Goal: Information Seeking & Learning: Learn about a topic

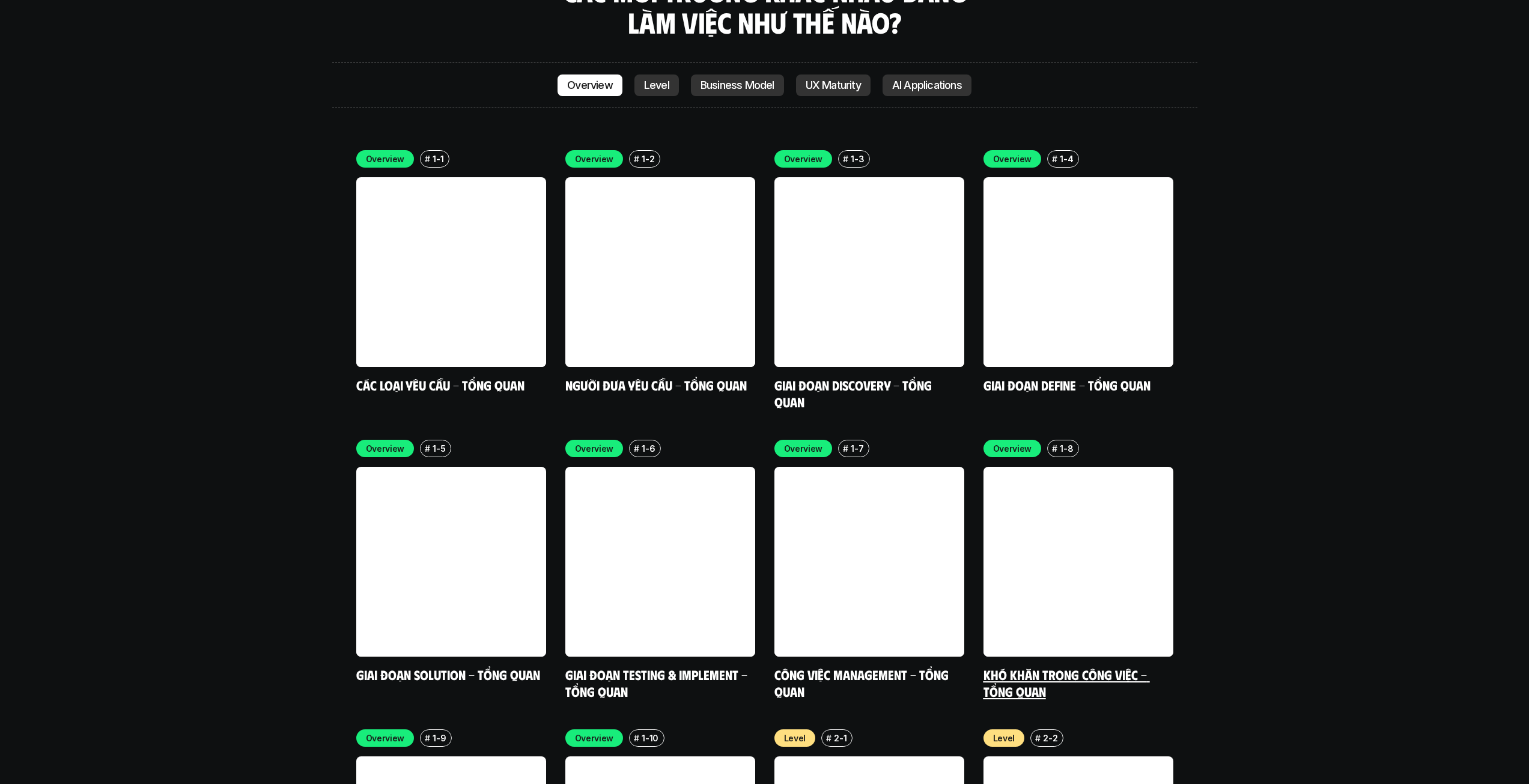
scroll to position [3783, 0]
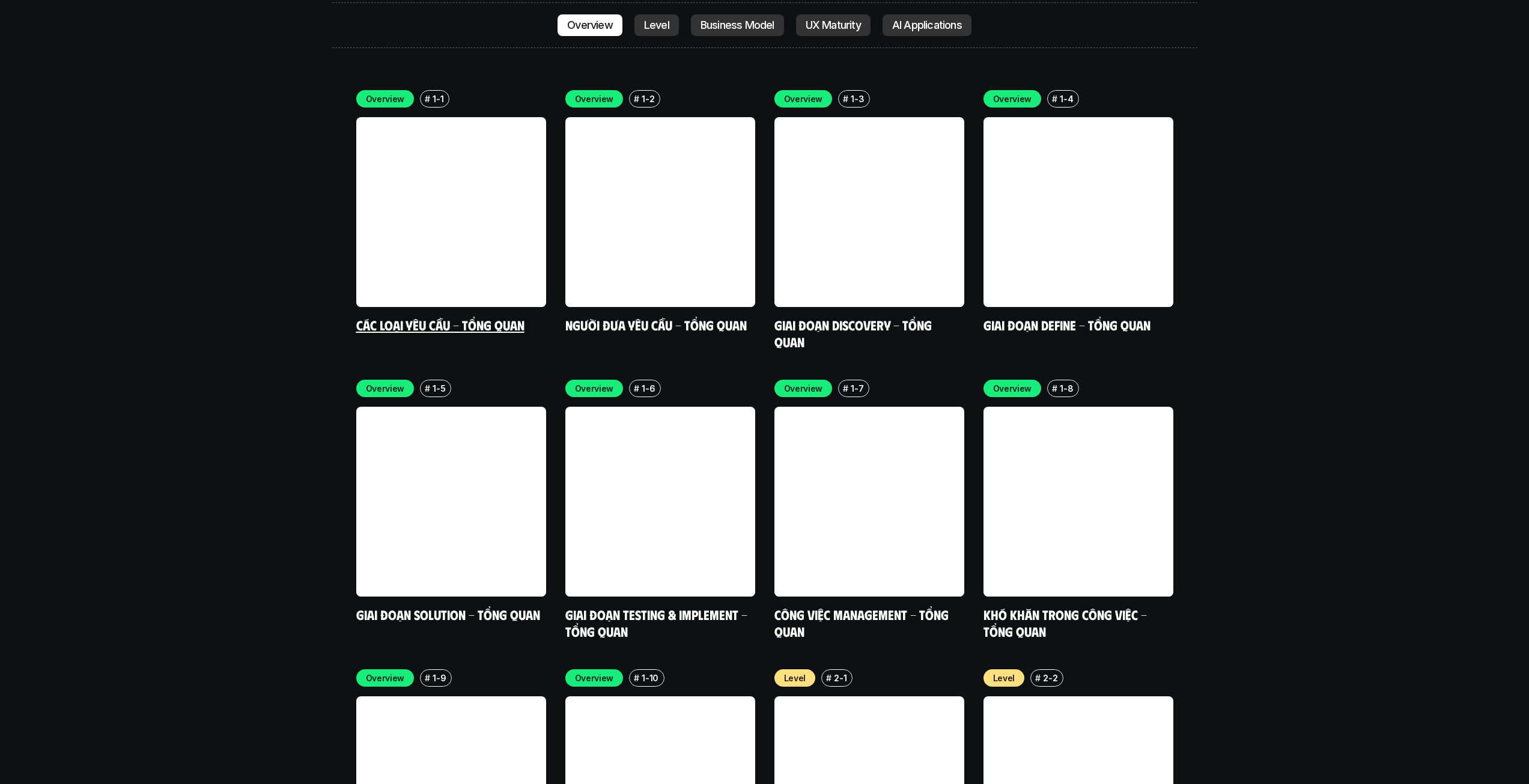
click at [412, 186] on link at bounding box center [451, 212] width 190 height 190
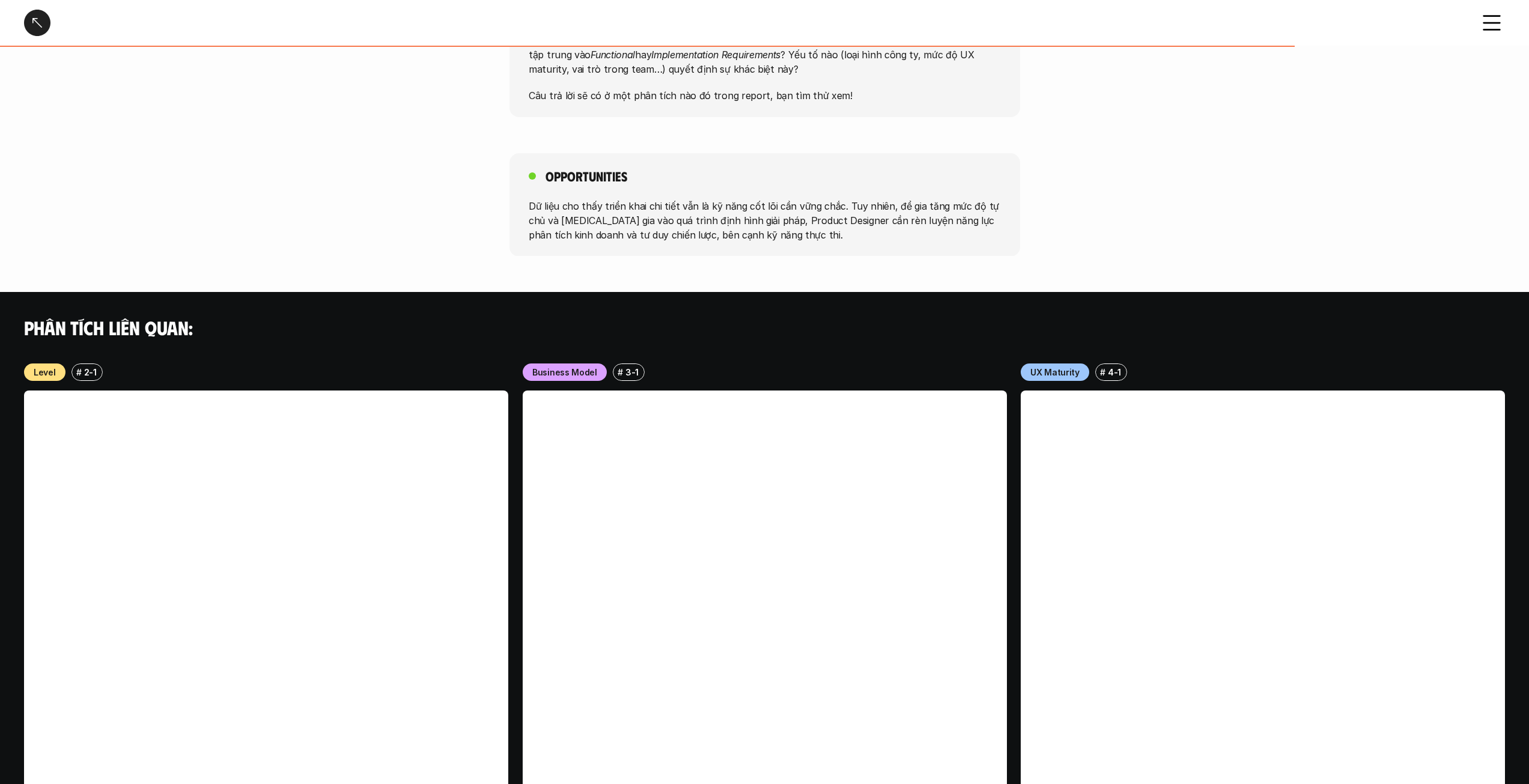
scroll to position [1096, 0]
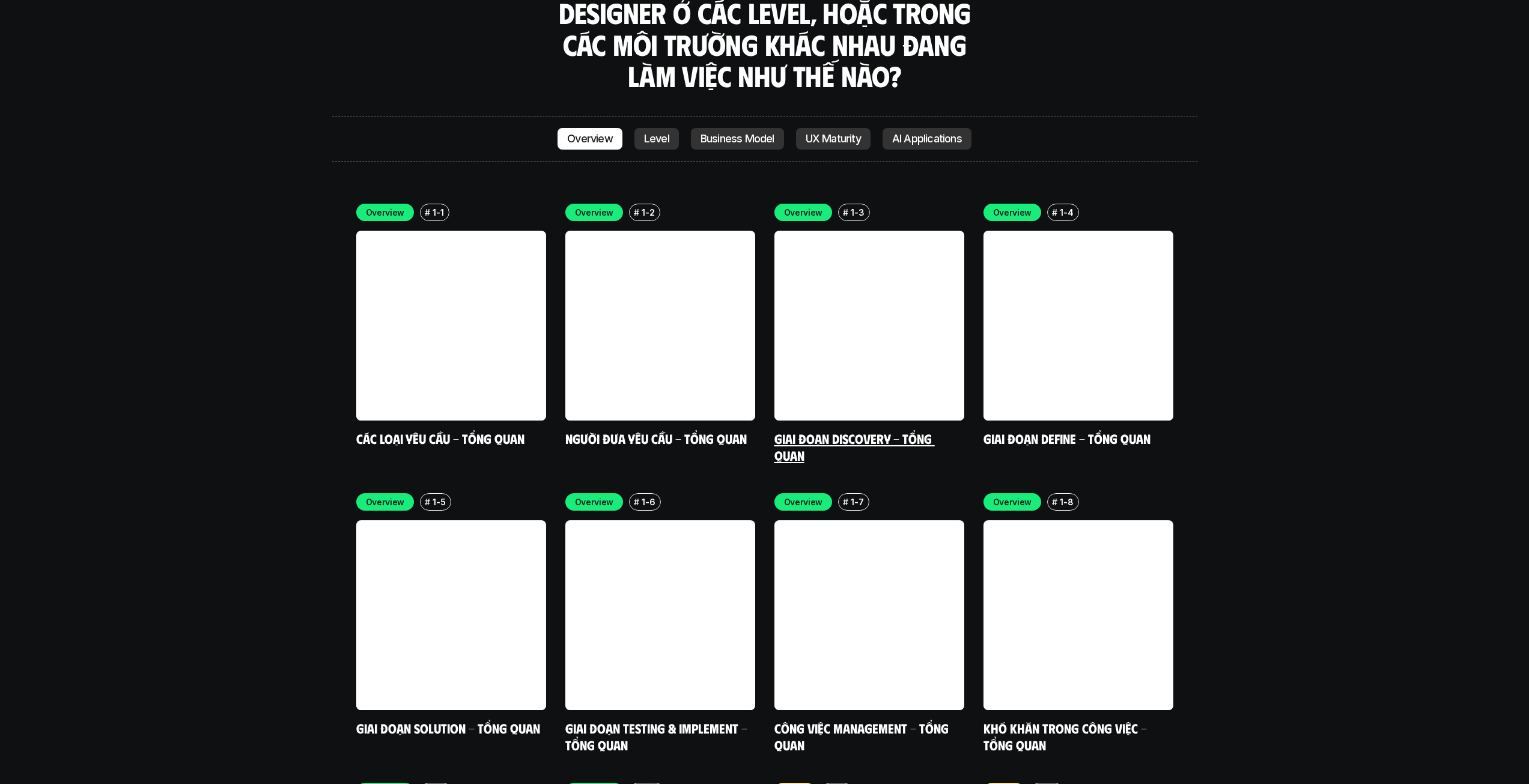
scroll to position [3678, 0]
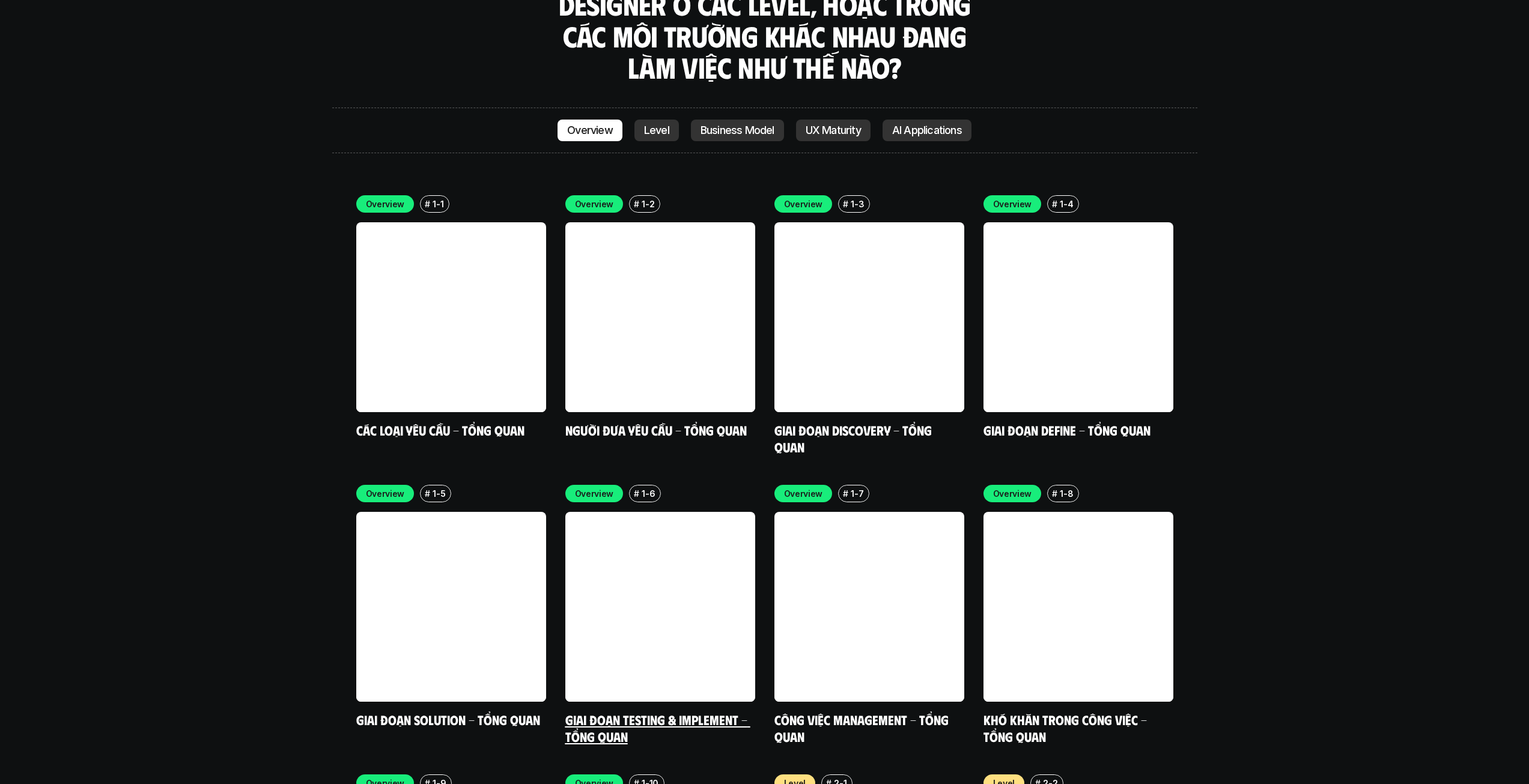
click at [635, 514] on link at bounding box center [660, 607] width 190 height 190
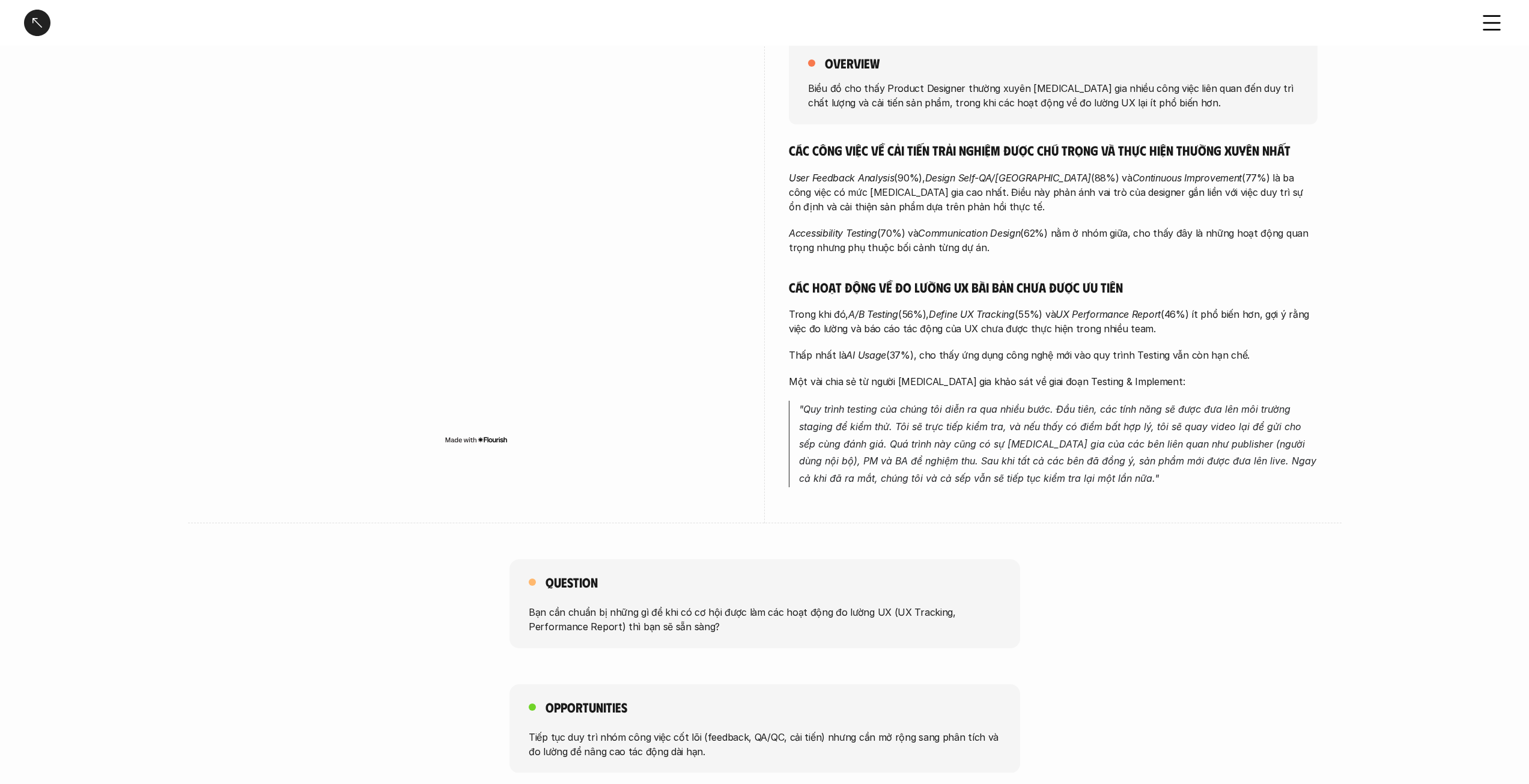
scroll to position [480, 0]
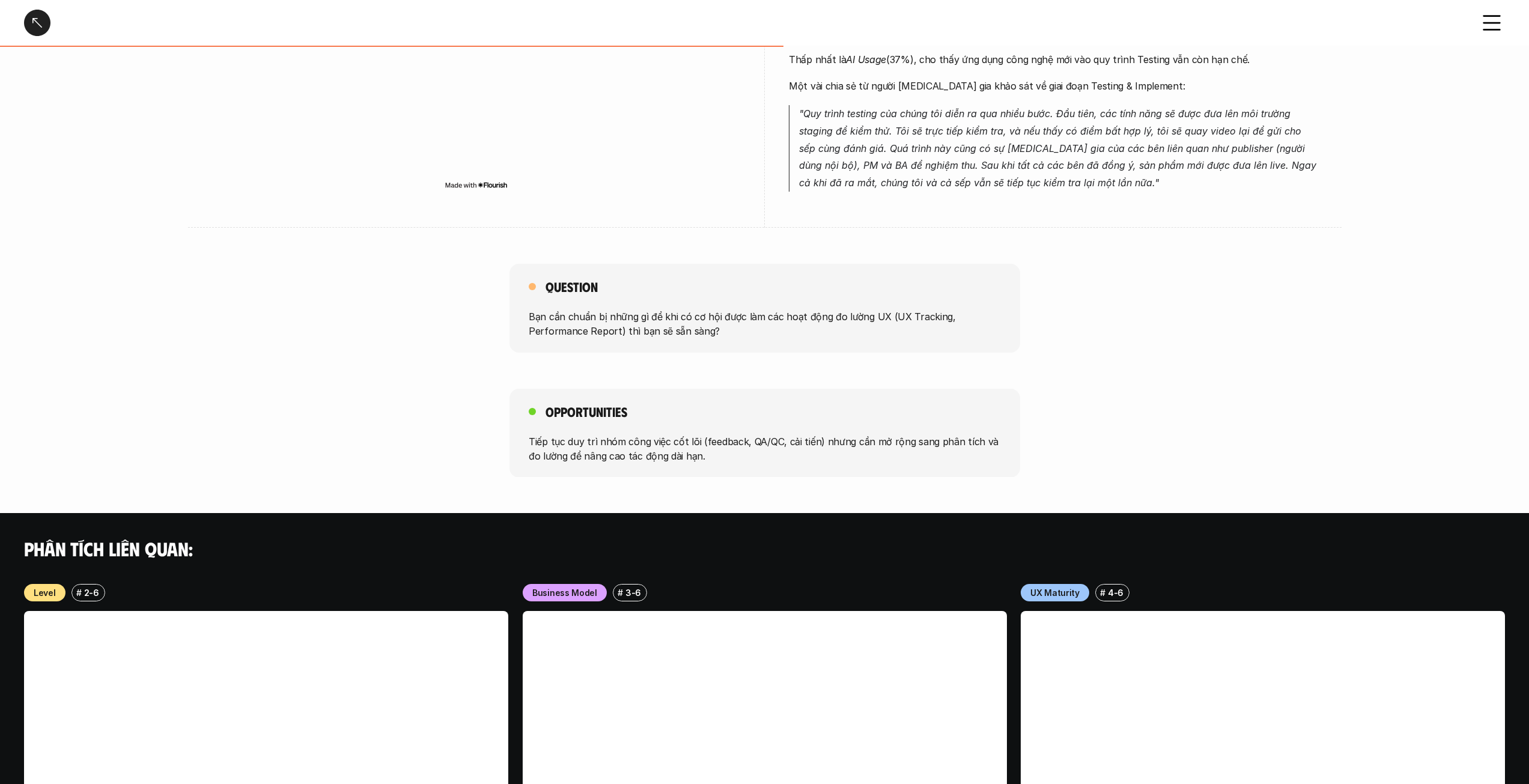
click at [36, 18] on div at bounding box center [37, 22] width 26 height 26
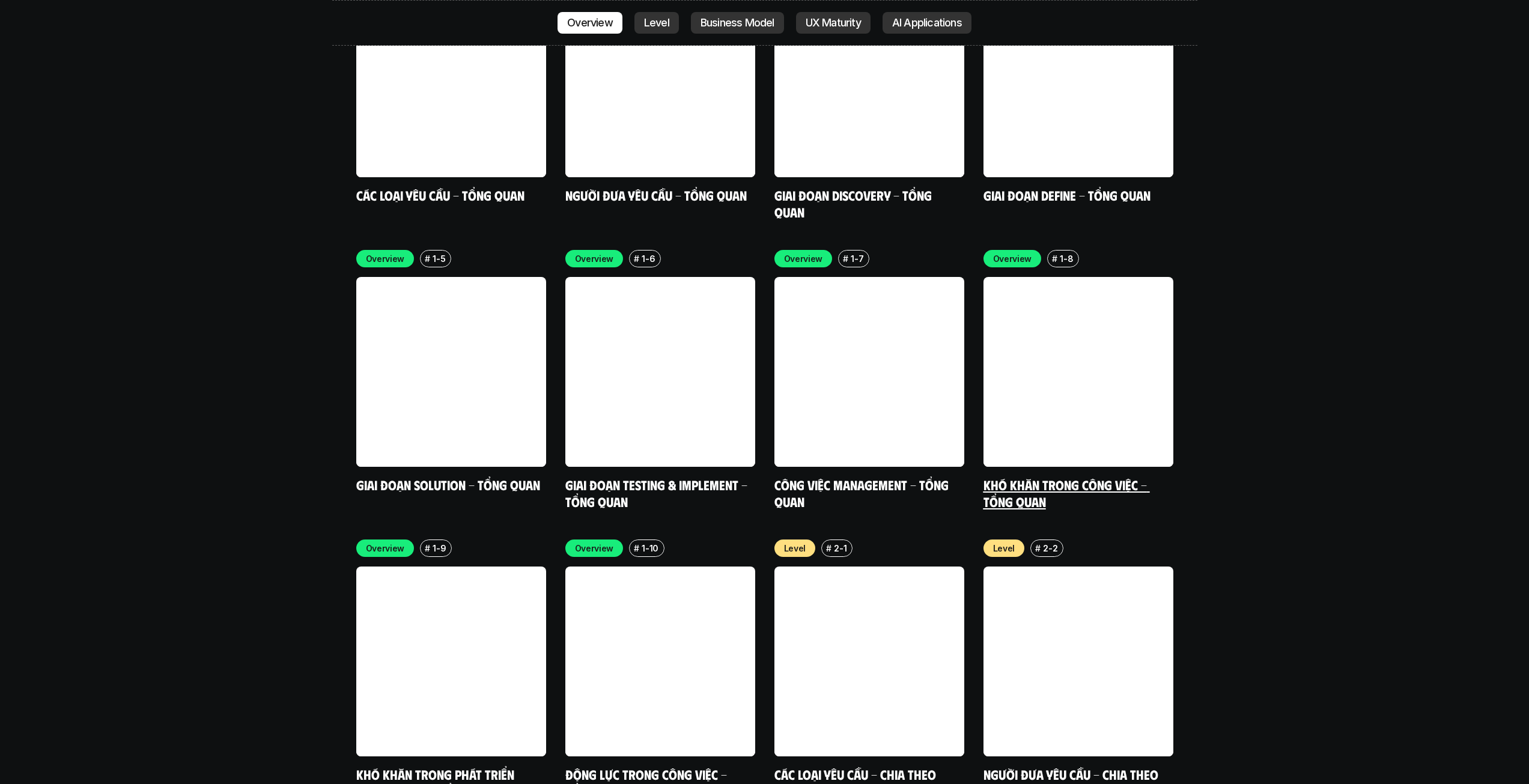
scroll to position [3915, 0]
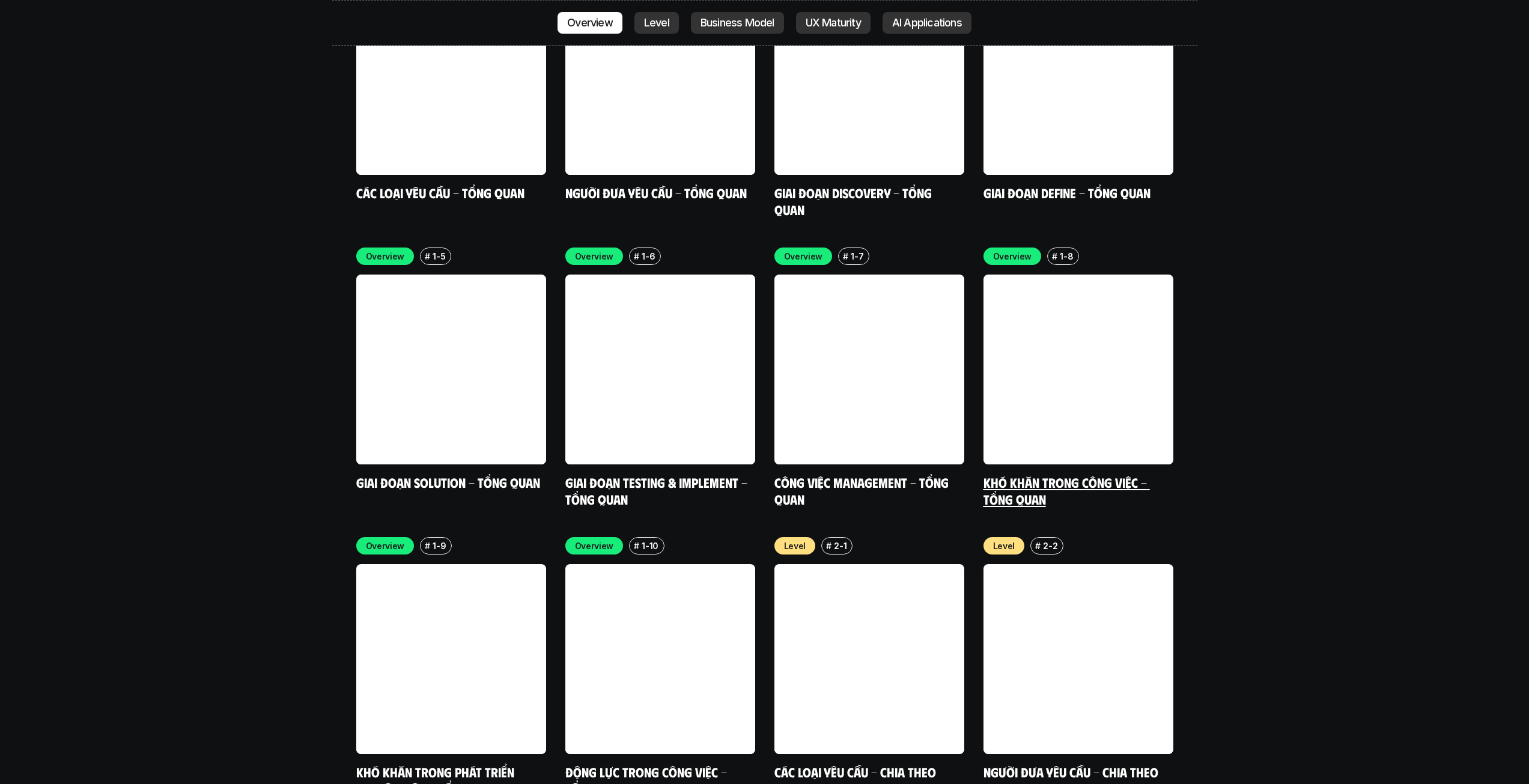
click at [1063, 397] on div "Overview # 1-8 Khó khăn trong công việc - Tổng quan" at bounding box center [1079, 377] width 190 height 259
click at [1038, 474] on link "Khó khăn trong công việc - Tổng quan" at bounding box center [1067, 490] width 166 height 33
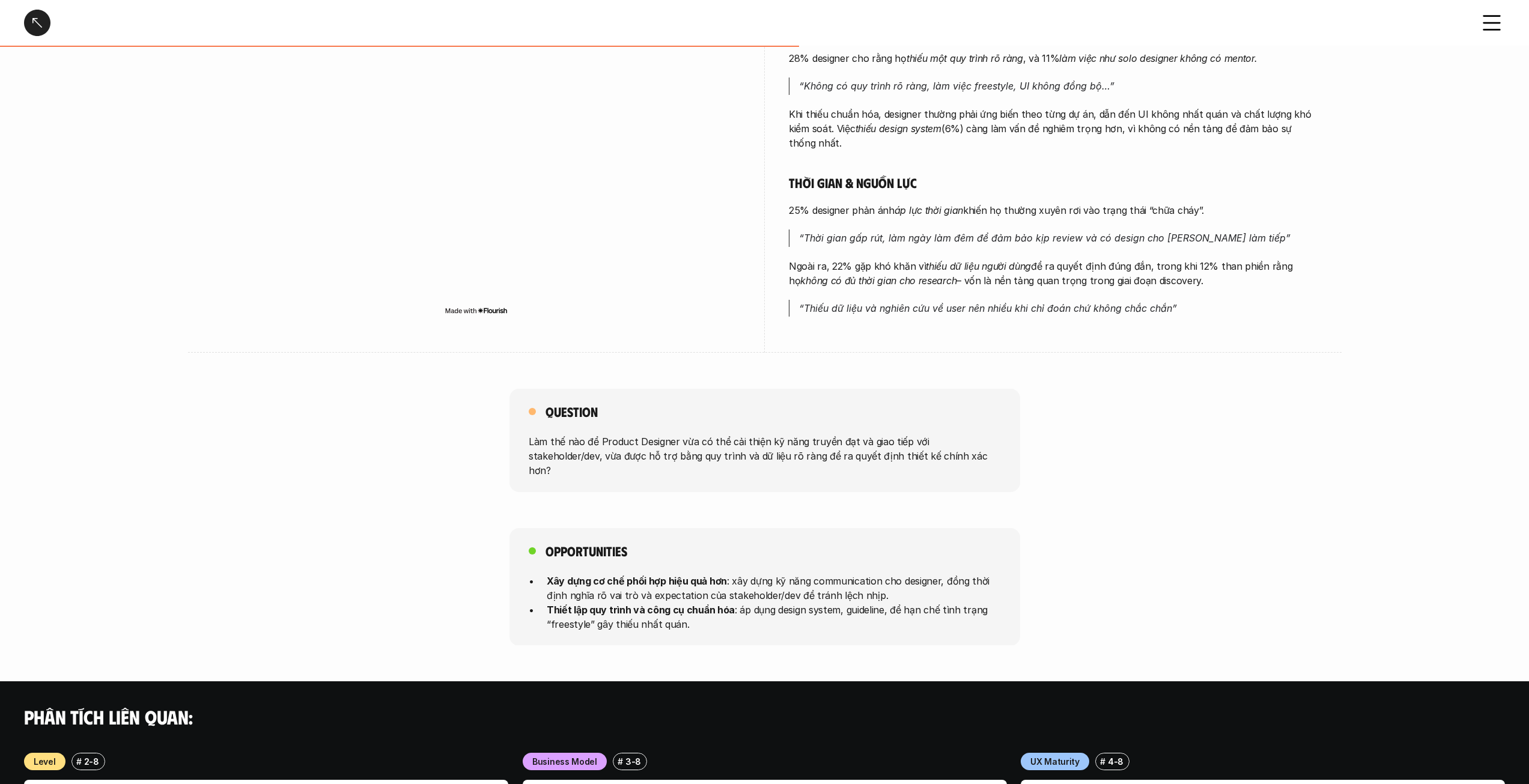
scroll to position [721, 0]
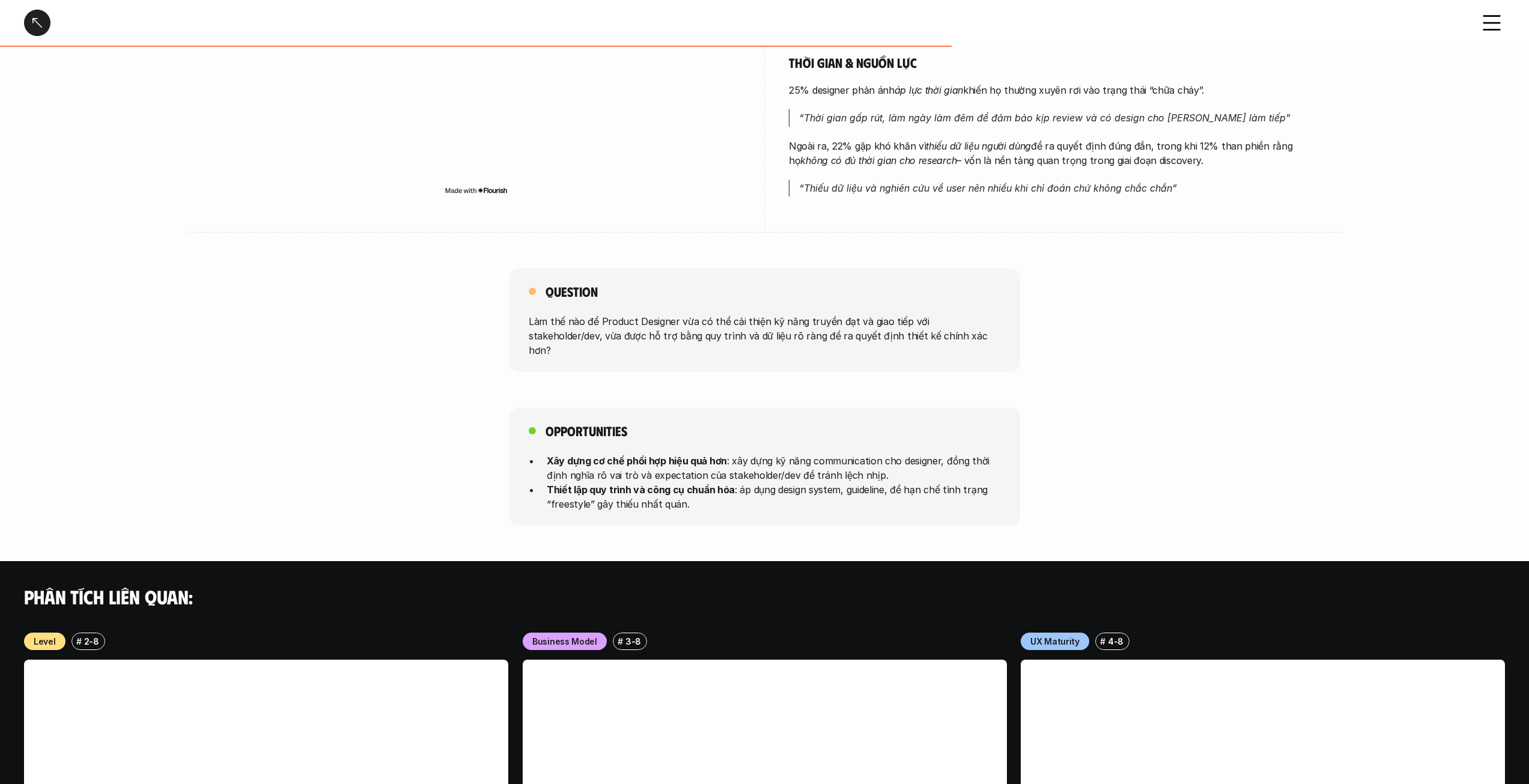
click at [31, 25] on div at bounding box center [37, 22] width 26 height 26
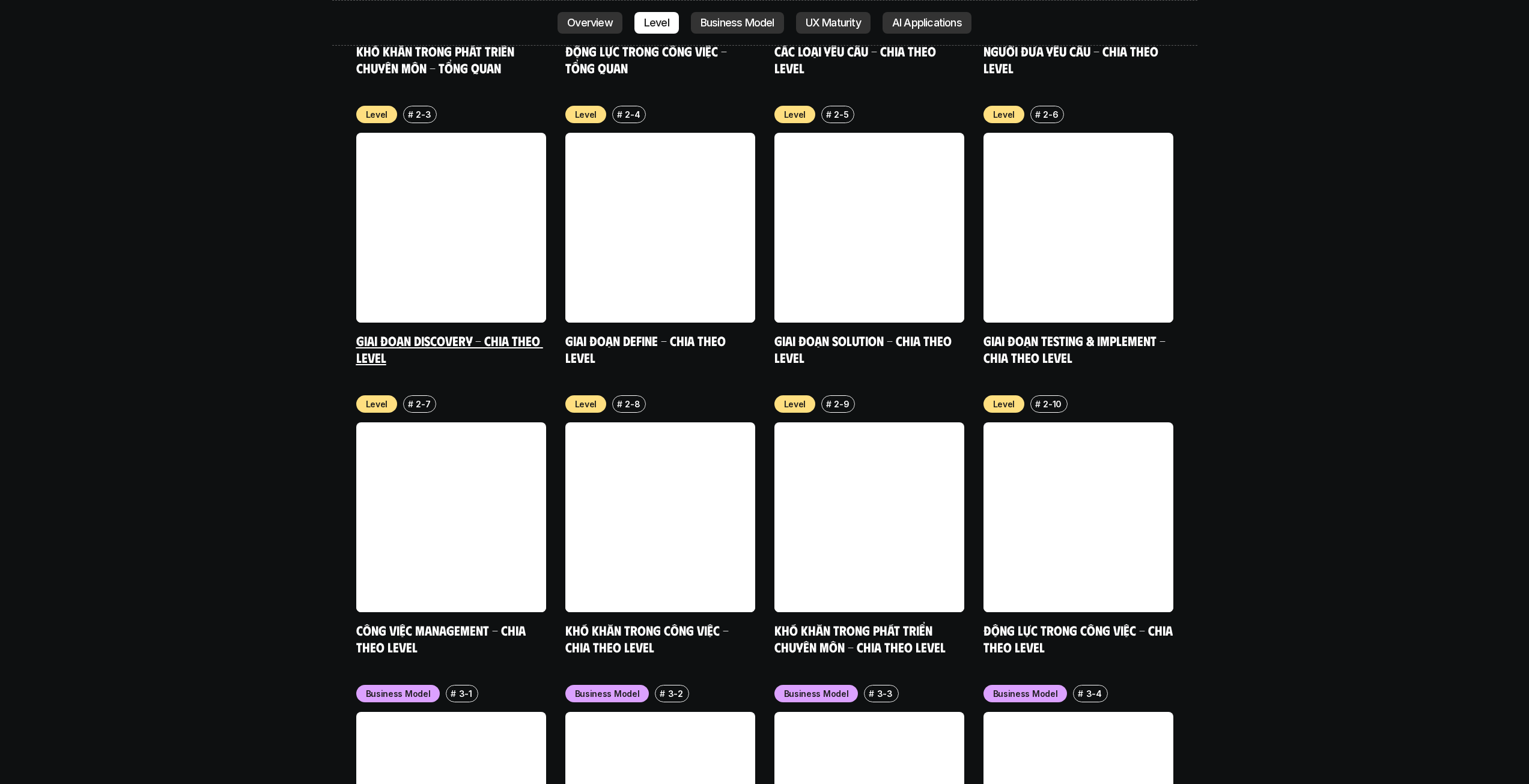
scroll to position [4276, 0]
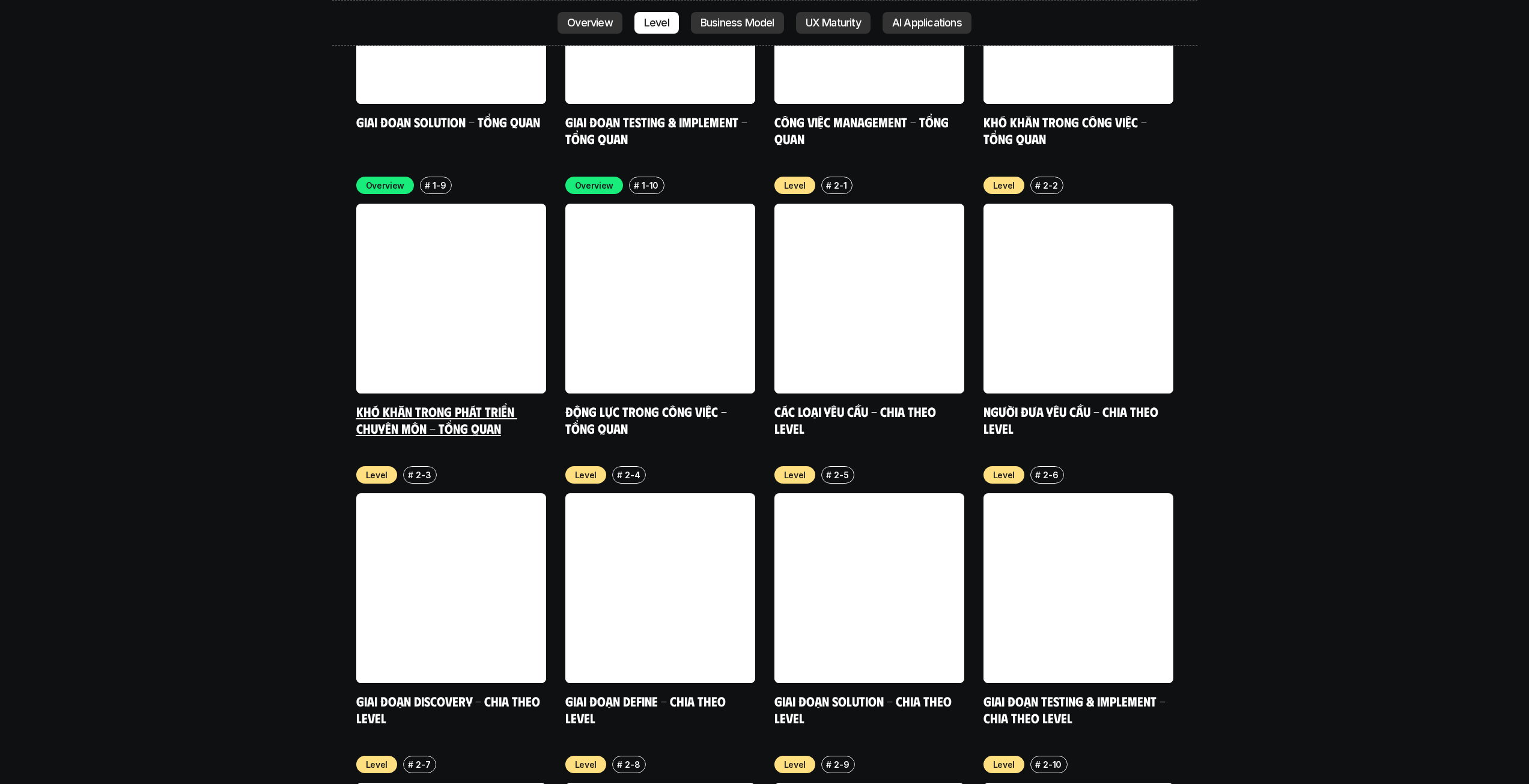
click at [489, 258] on link at bounding box center [451, 298] width 190 height 190
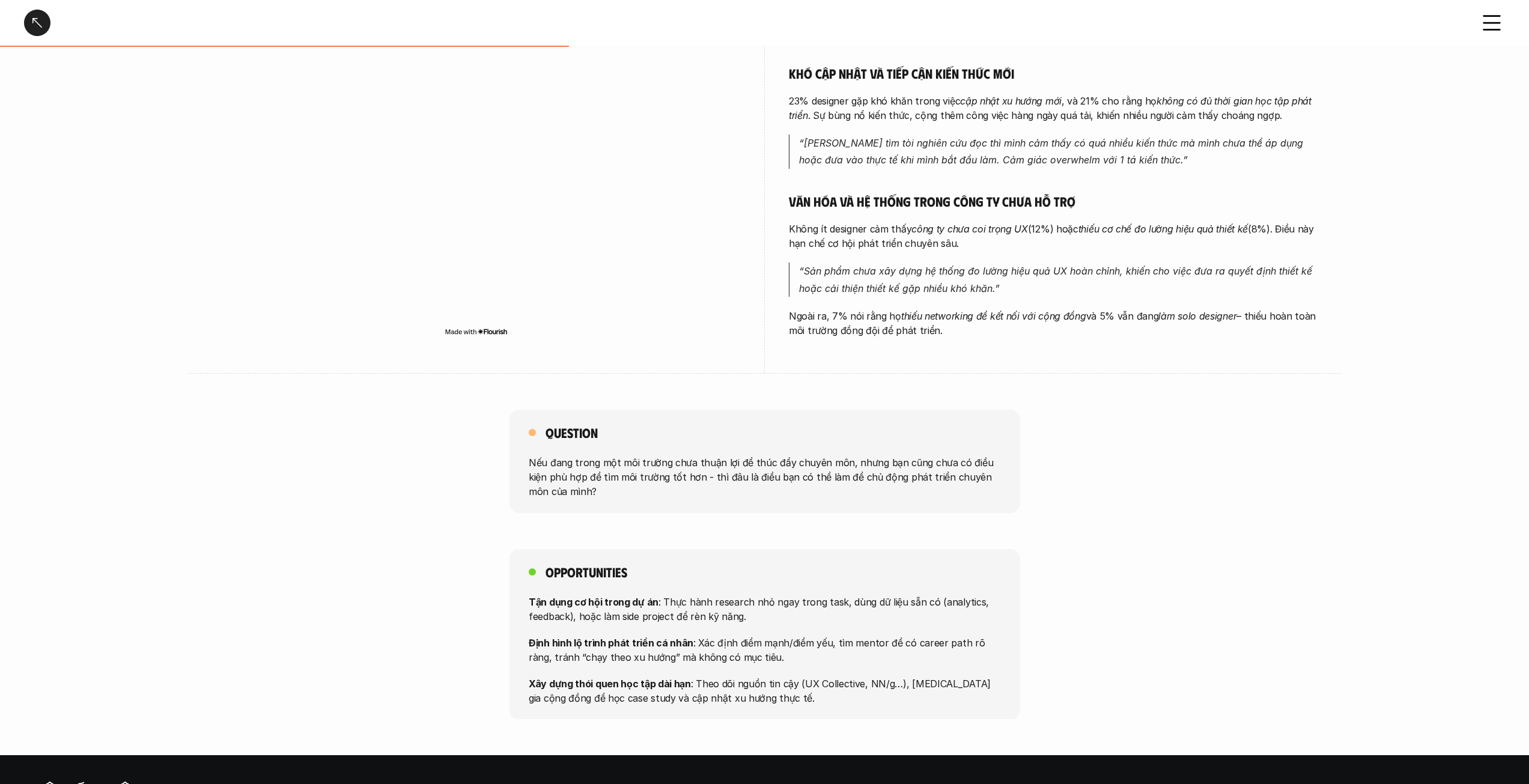
scroll to position [480, 0]
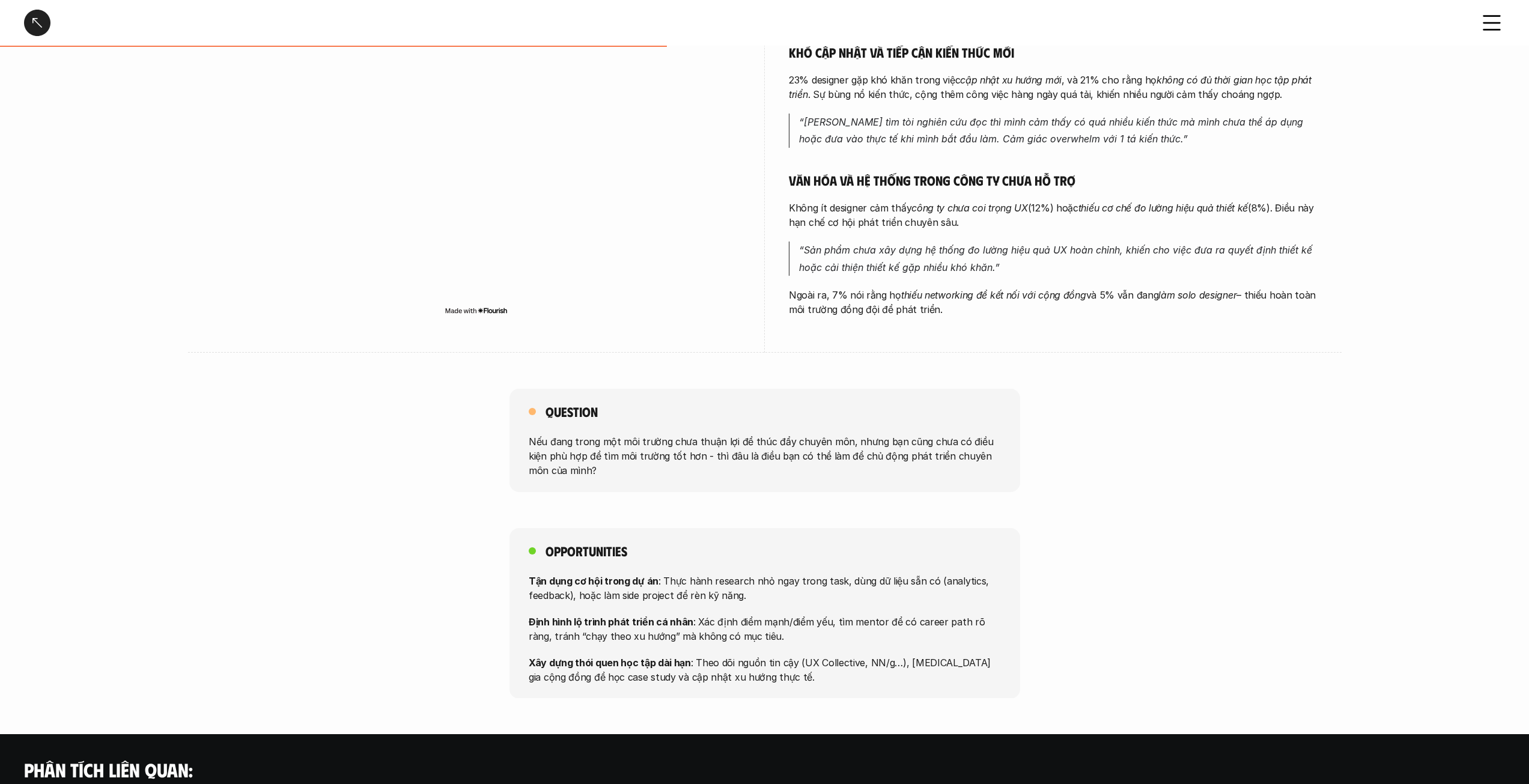
click at [40, 26] on div at bounding box center [37, 22] width 26 height 26
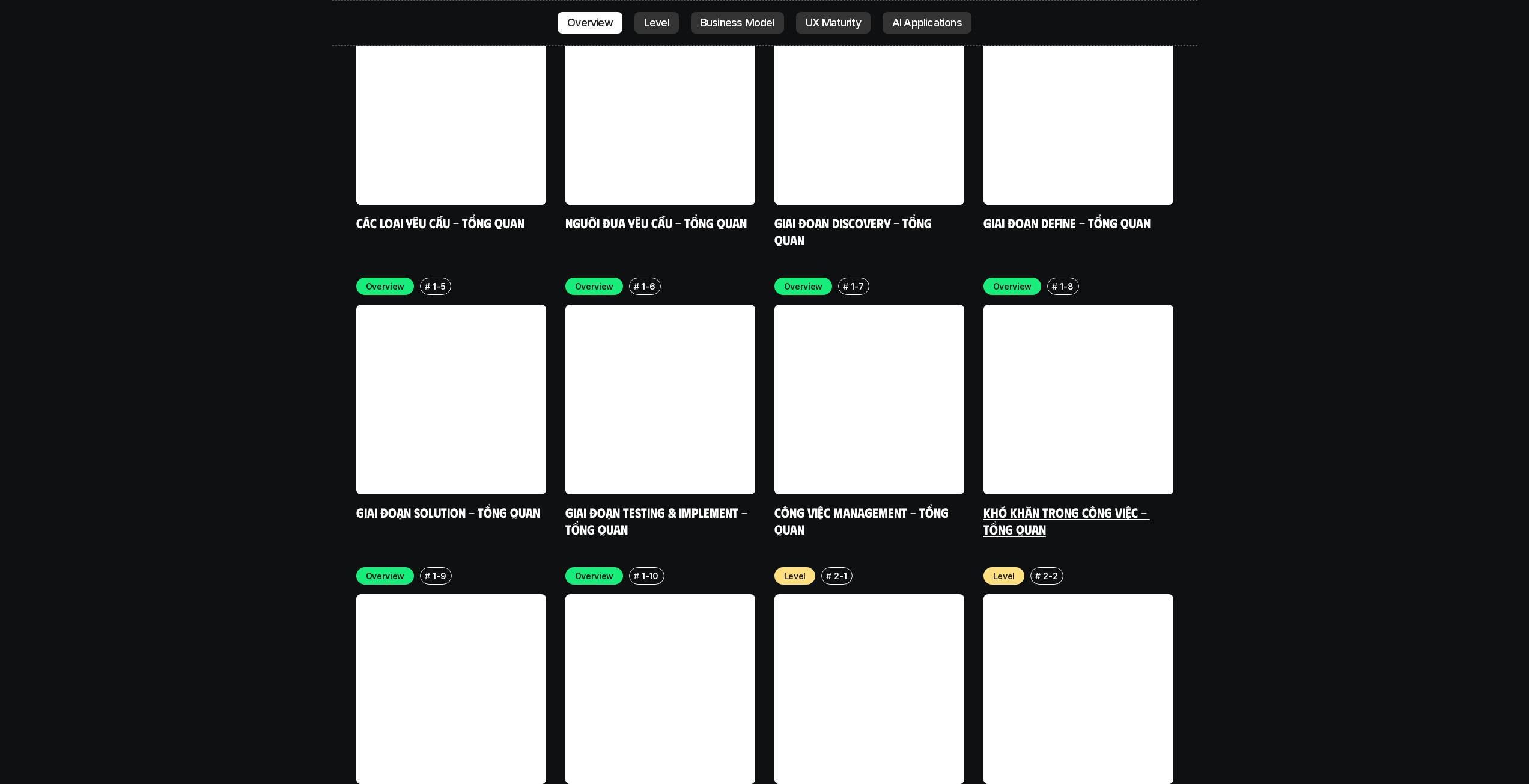
scroll to position [3915, 0]
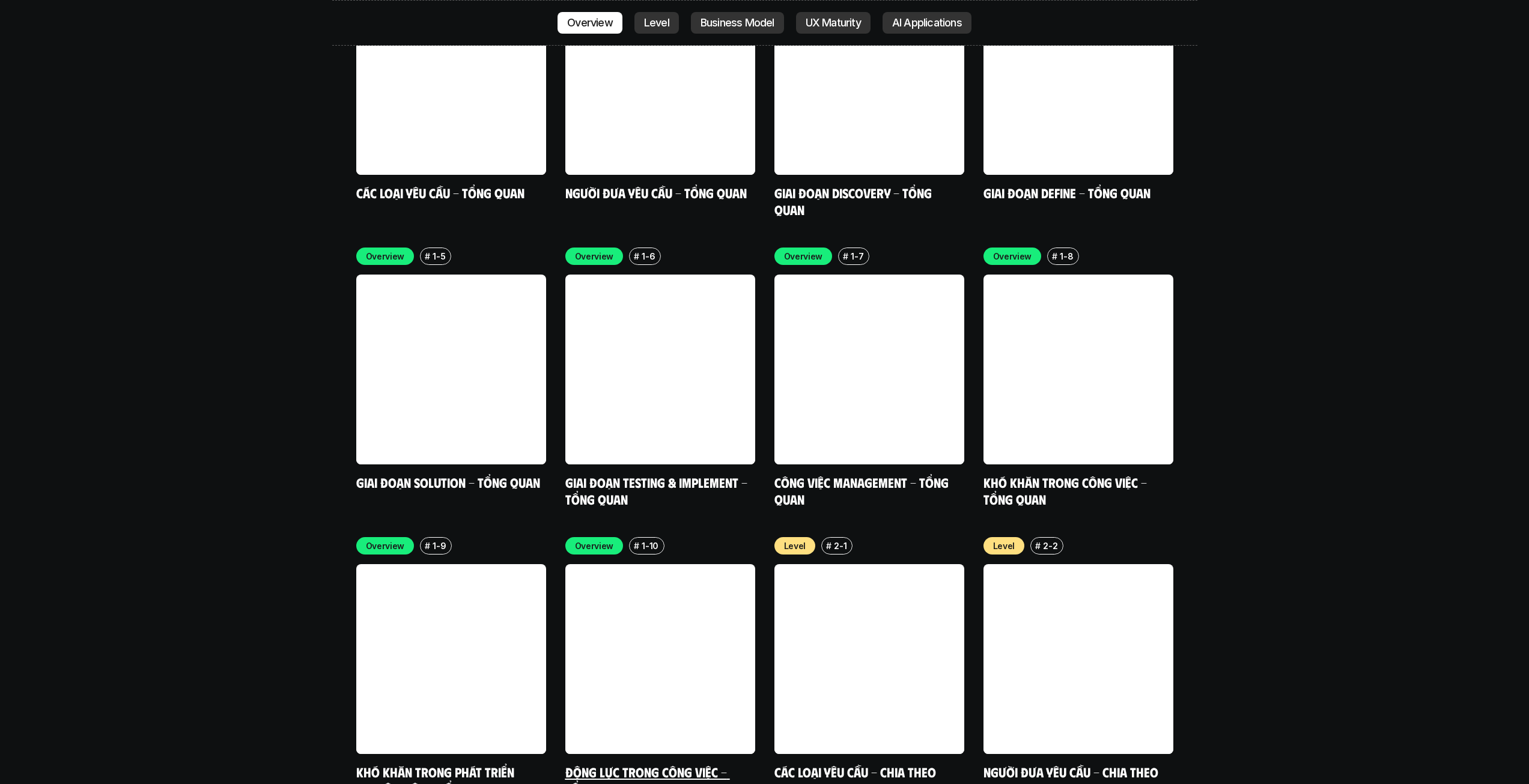
click at [662, 574] on link at bounding box center [660, 659] width 190 height 190
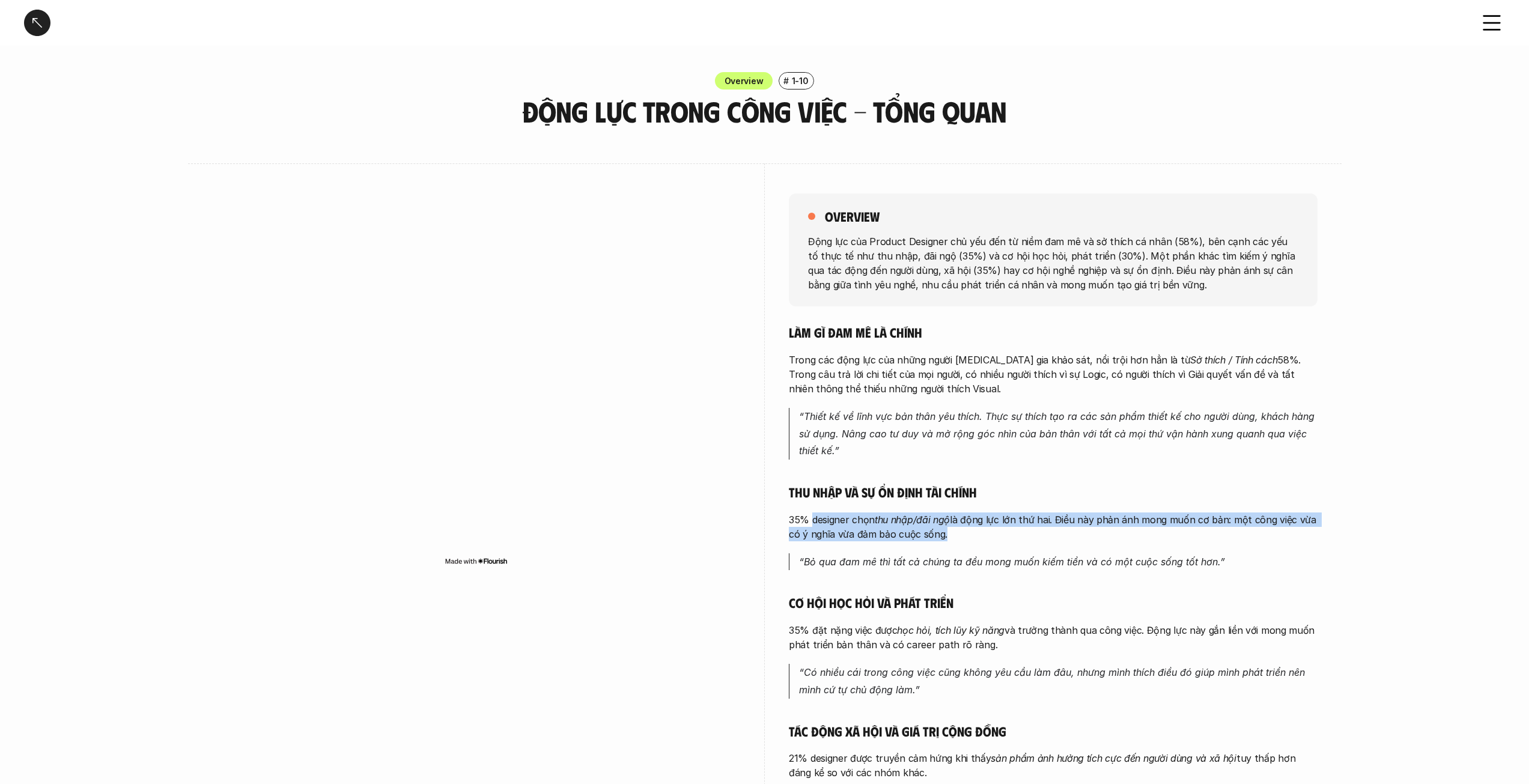
drag, startPoint x: 812, startPoint y: 517, endPoint x: 950, endPoint y: 531, distance: 138.7
click at [950, 531] on p "35% designer chọn thu nhập/đãi ngộ là động lực lớn thứ hai. Điều này phản ánh m…" at bounding box center [1053, 527] width 529 height 29
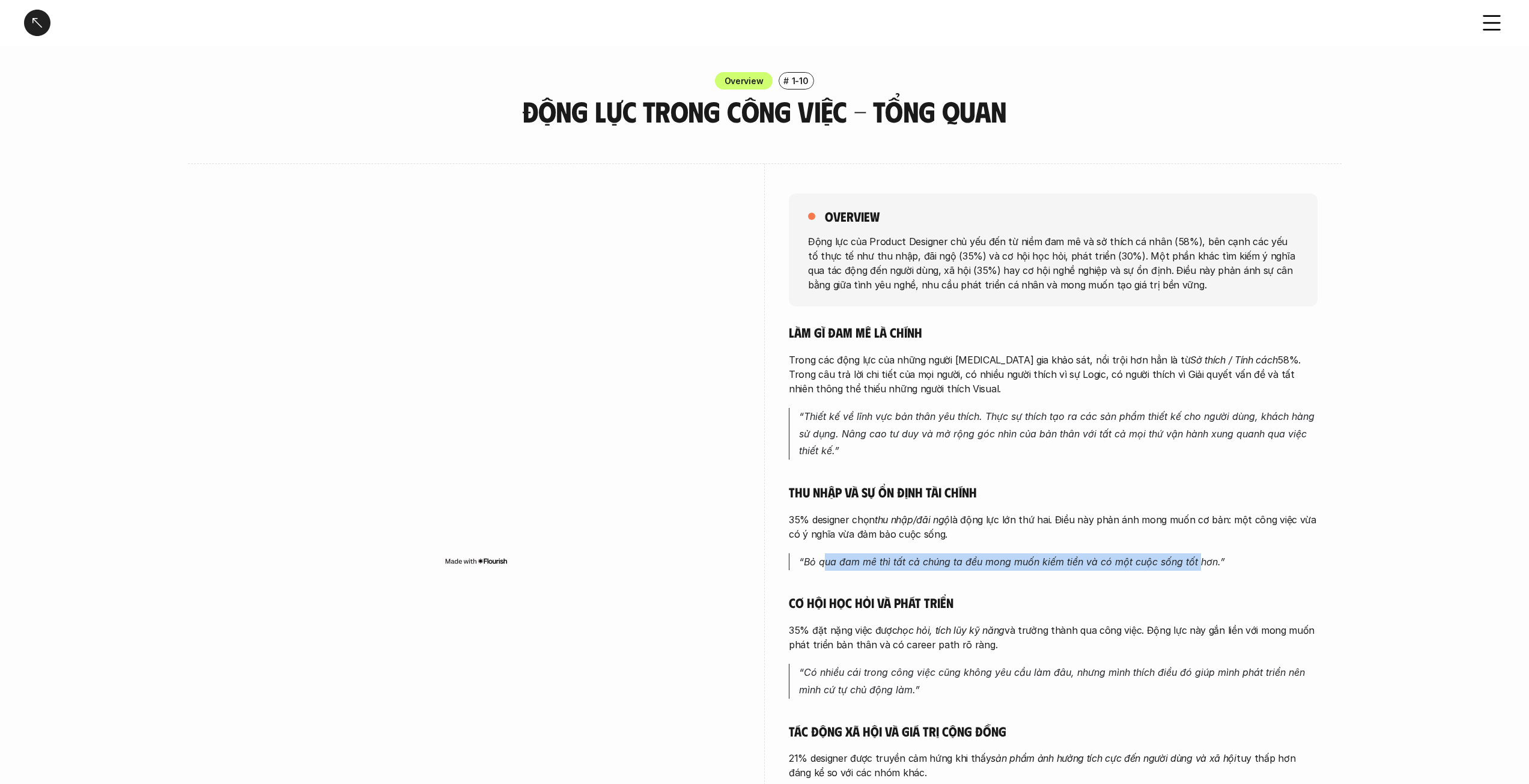
drag, startPoint x: 825, startPoint y: 558, endPoint x: 1197, endPoint y: 573, distance: 372.3
click at [1197, 573] on div "Làm gì đam mê là chính Trong các động lực của những người [MEDICAL_DATA] gia kh…" at bounding box center [1053, 607] width 529 height 566
click at [836, 430] on em "“Thiết kế về lĩnh vực bản thân yêu thích. Thực sự thích tạo ra các sản phẩm thi…" at bounding box center [1058, 434] width 518 height 47
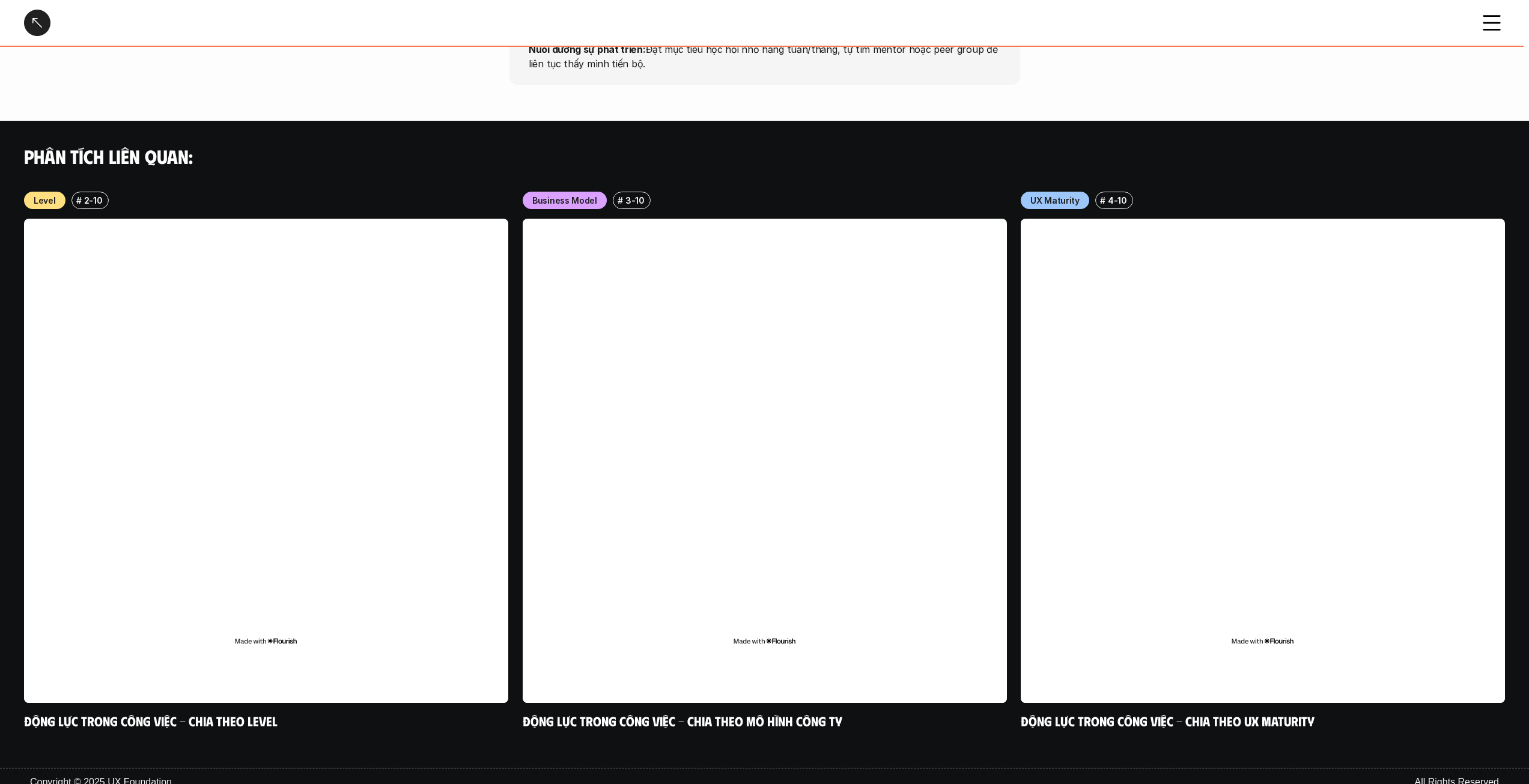
scroll to position [1144, 0]
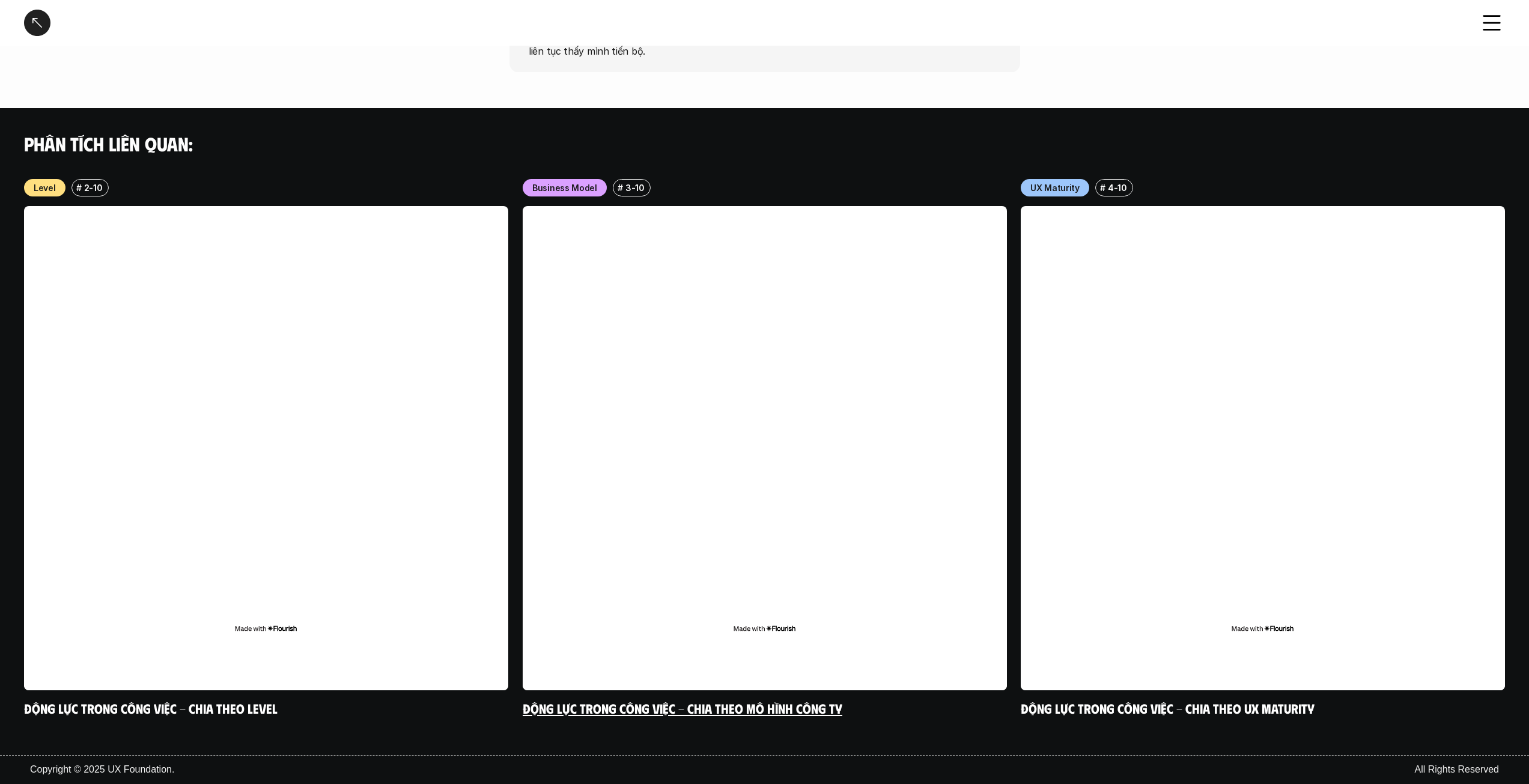
click at [759, 269] on link at bounding box center [765, 448] width 485 height 484
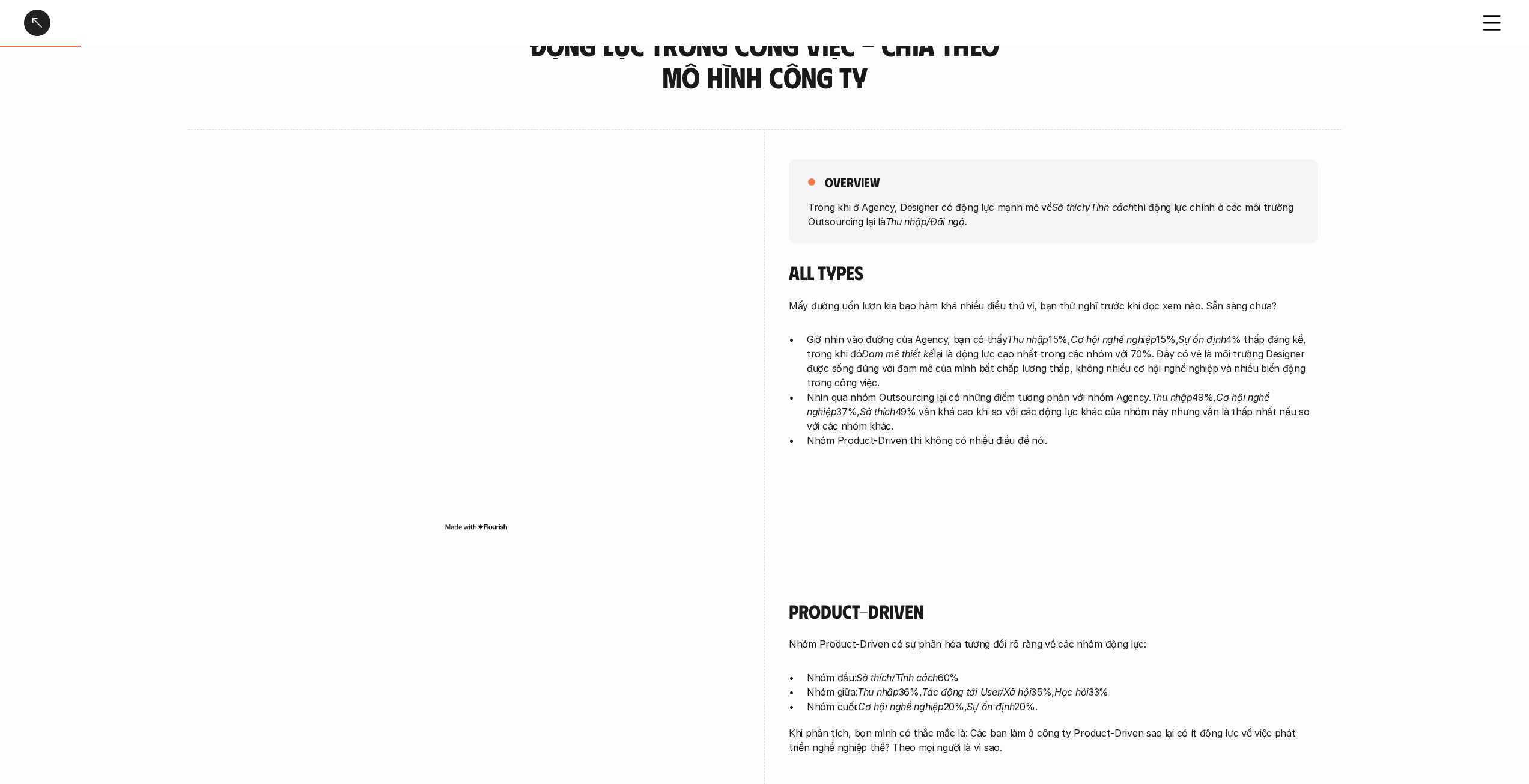
scroll to position [180, 0]
